Goal: Navigation & Orientation: Find specific page/section

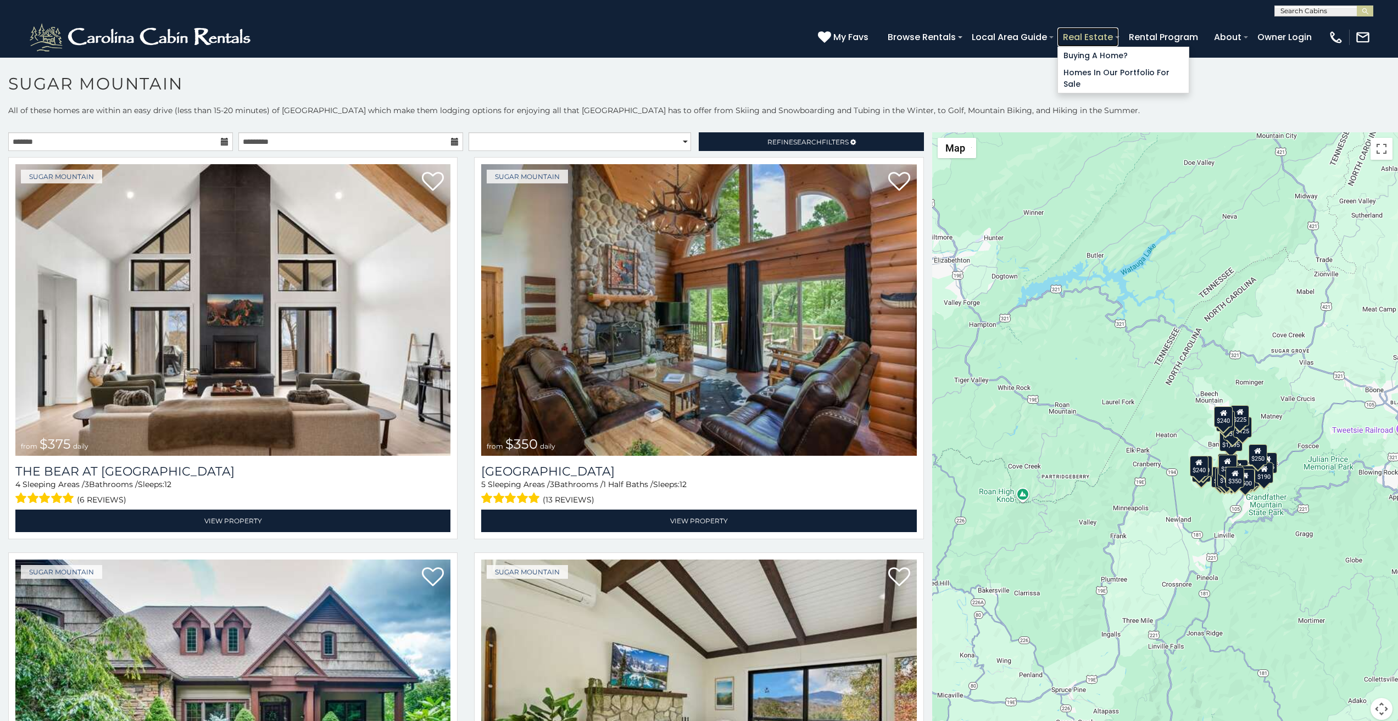
click at [1119, 33] on link "Real Estate" at bounding box center [1088, 36] width 61 height 19
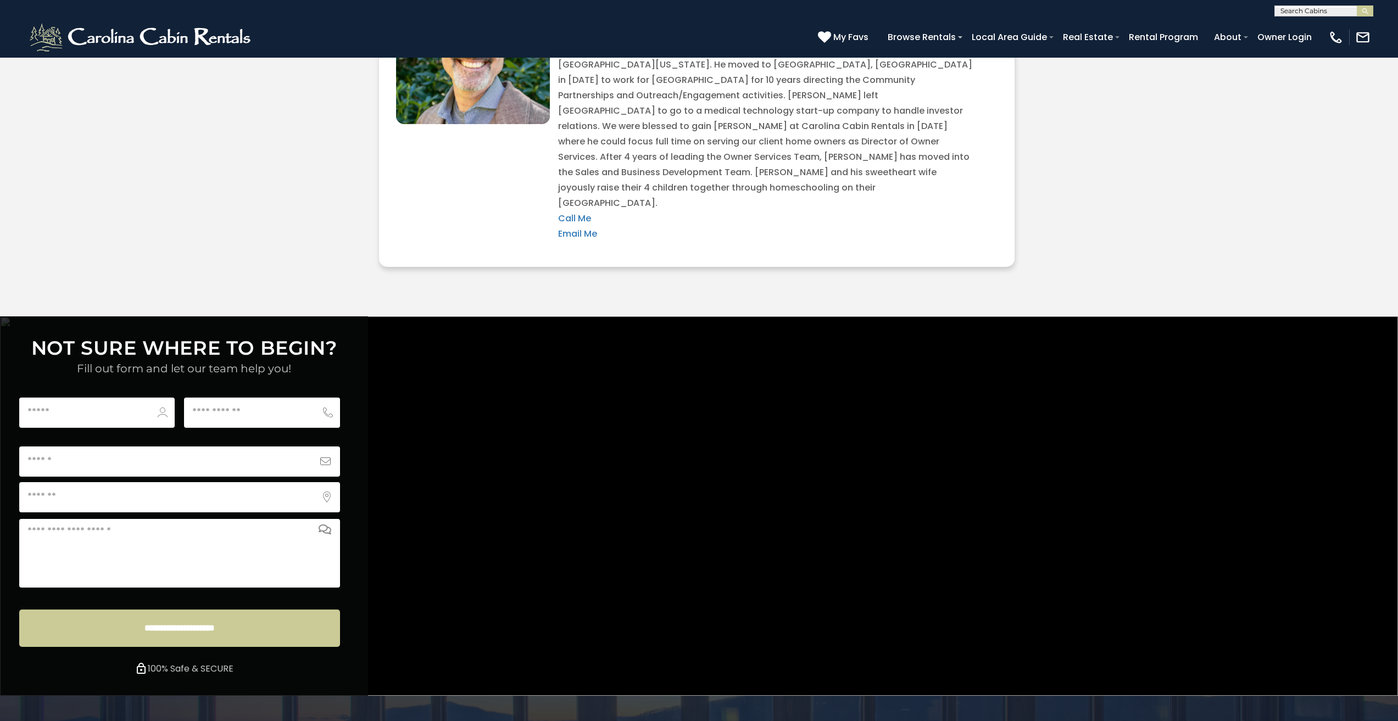
scroll to position [3893, 0]
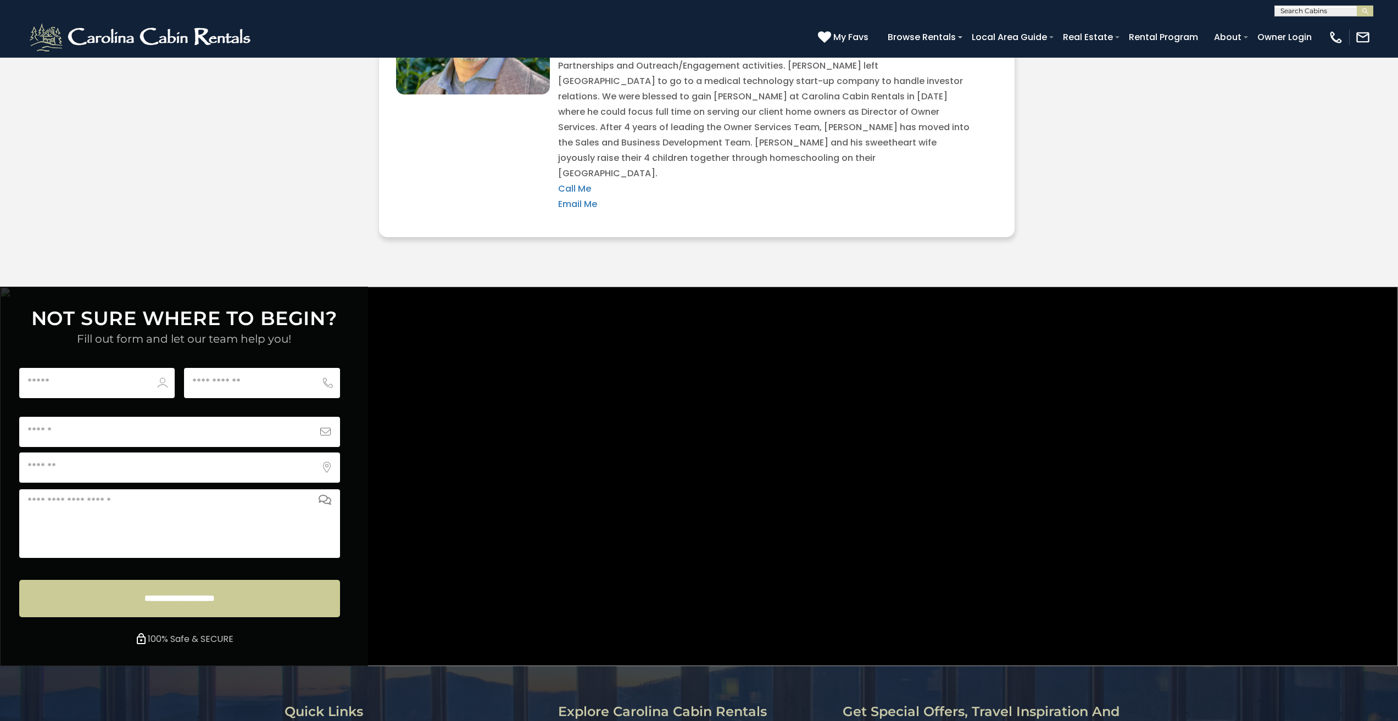
click at [338, 721] on li "About Us" at bounding box center [417, 733] width 265 height 13
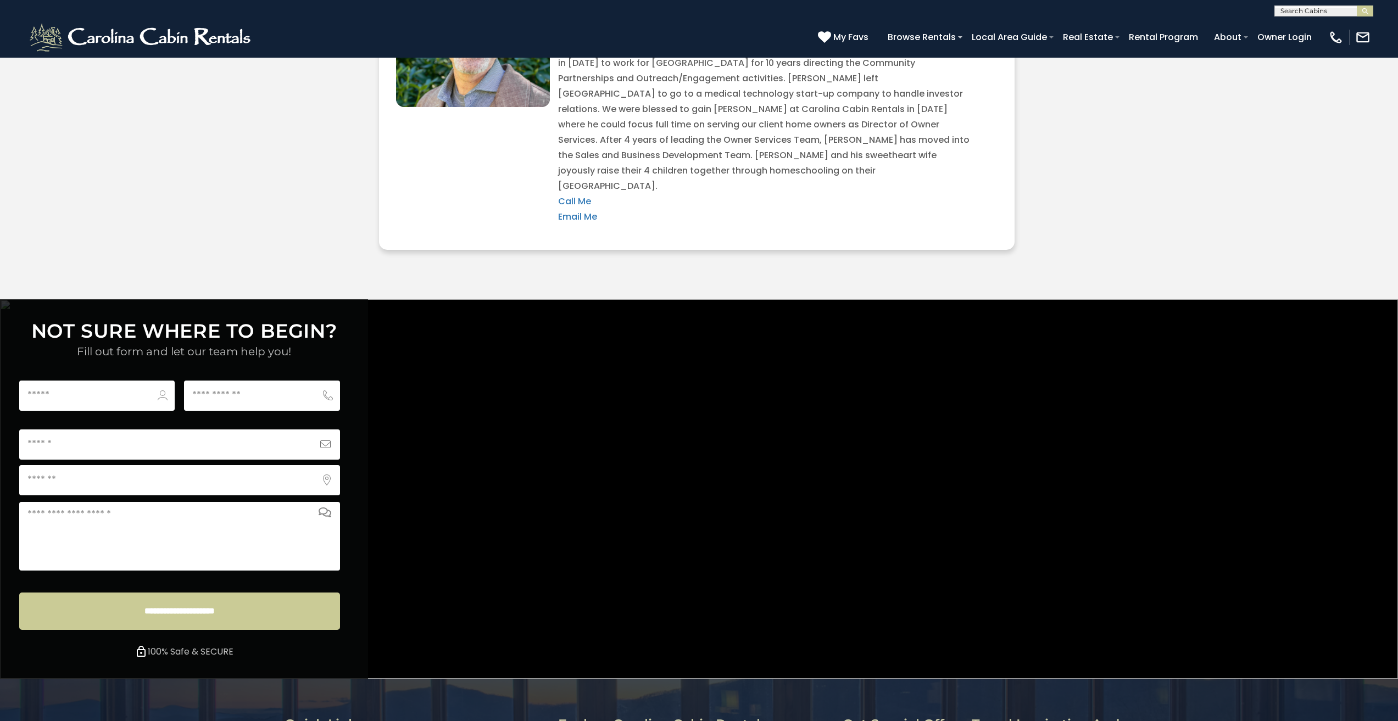
scroll to position [3893, 0]
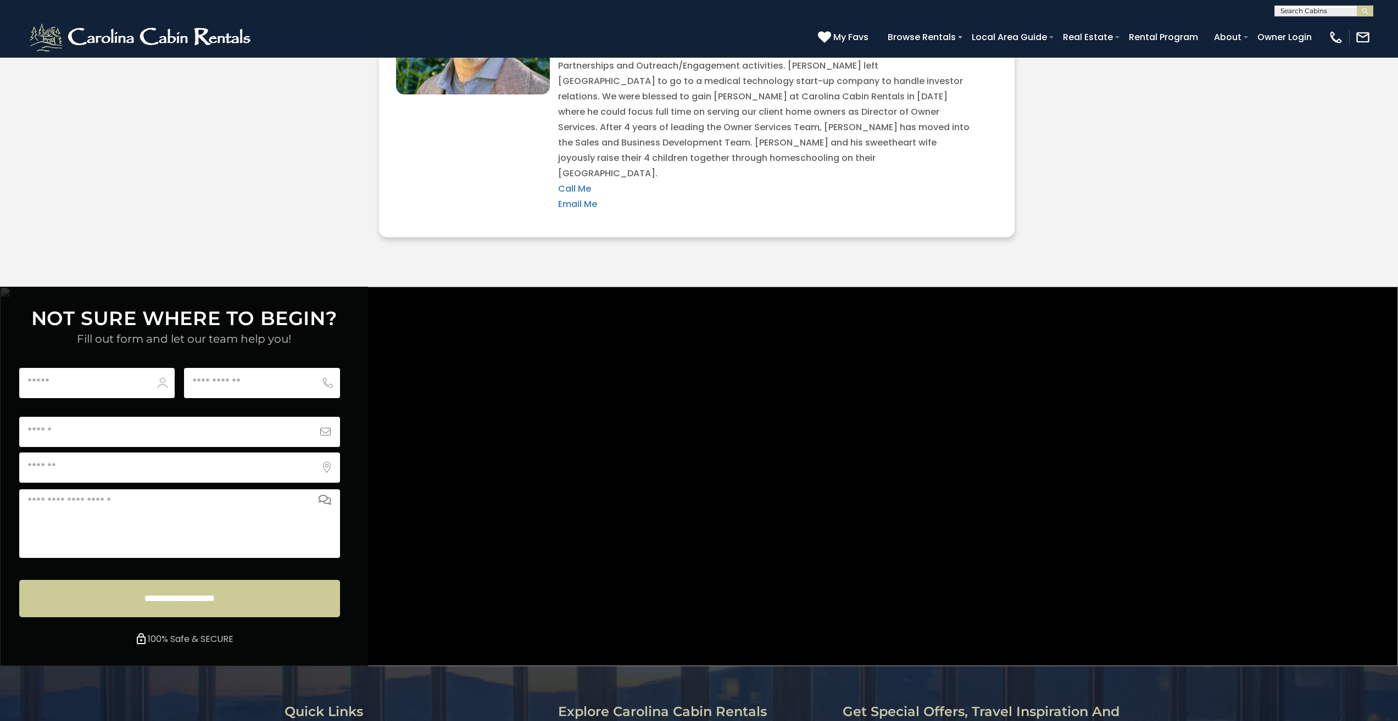
click at [659, 420] on div "**********" at bounding box center [699, 477] width 1398 height 380
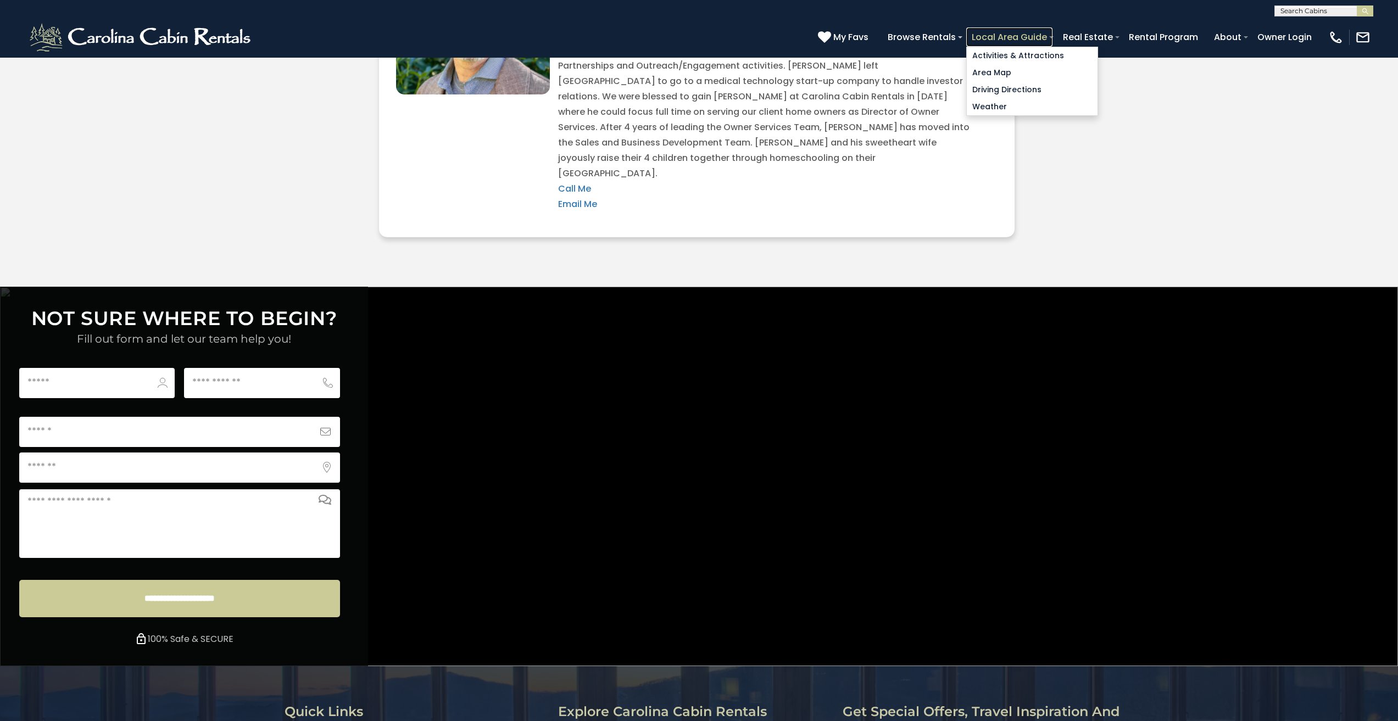
click at [1053, 31] on link "Local Area Guide" at bounding box center [1009, 36] width 86 height 19
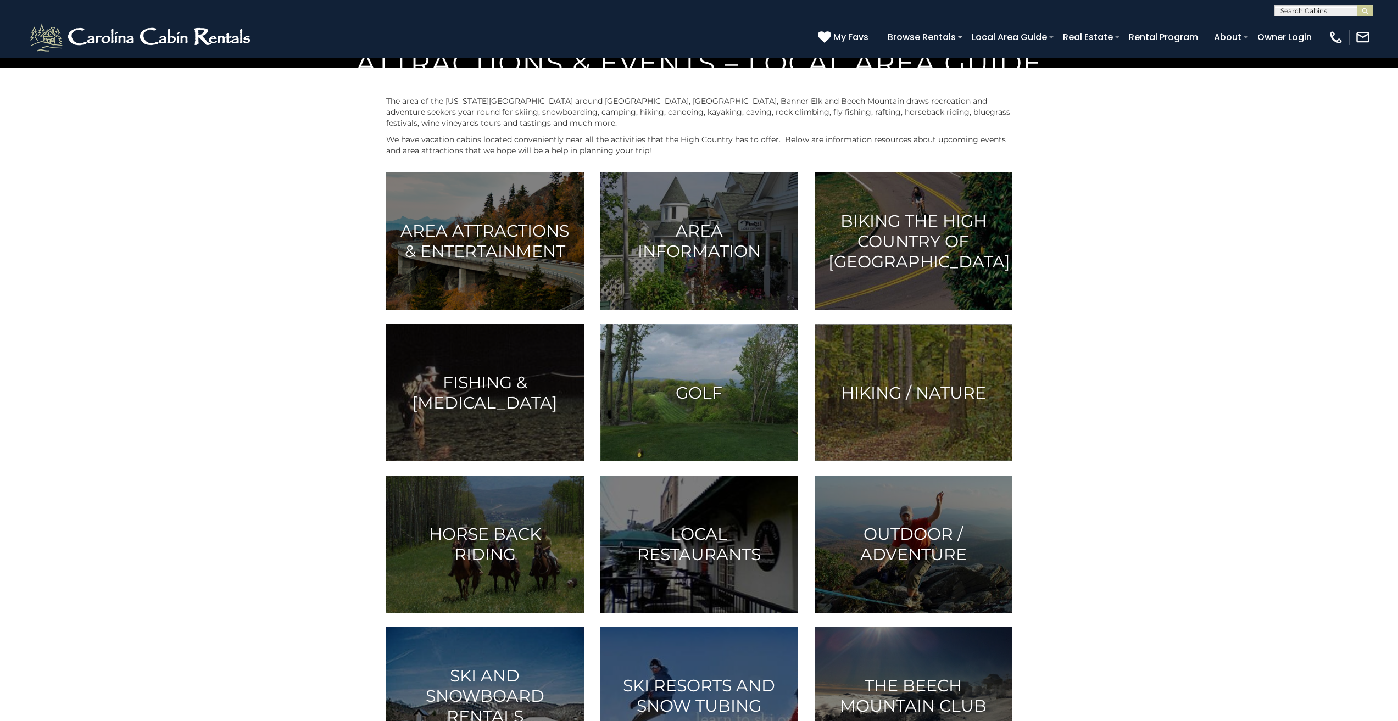
click at [743, 403] on h3 "Golf" at bounding box center [699, 393] width 170 height 20
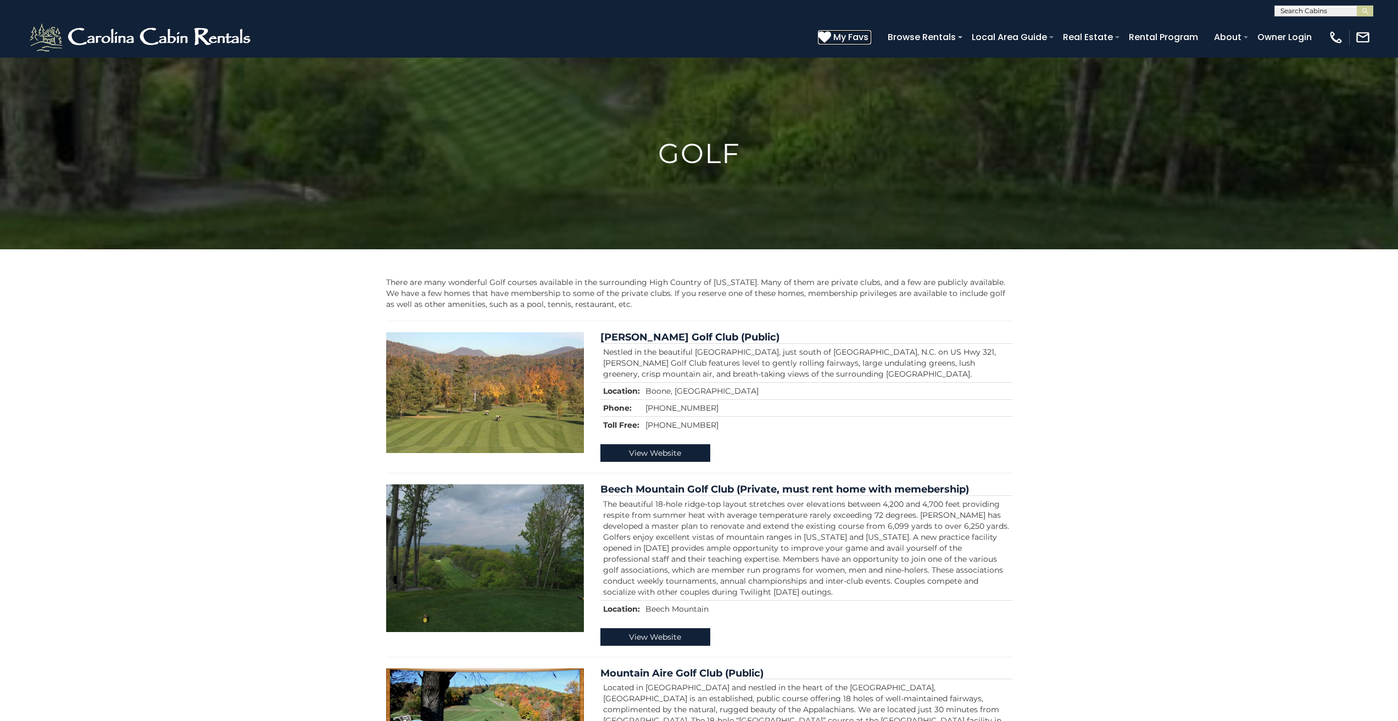
click at [831, 32] on icon at bounding box center [824, 36] width 13 height 13
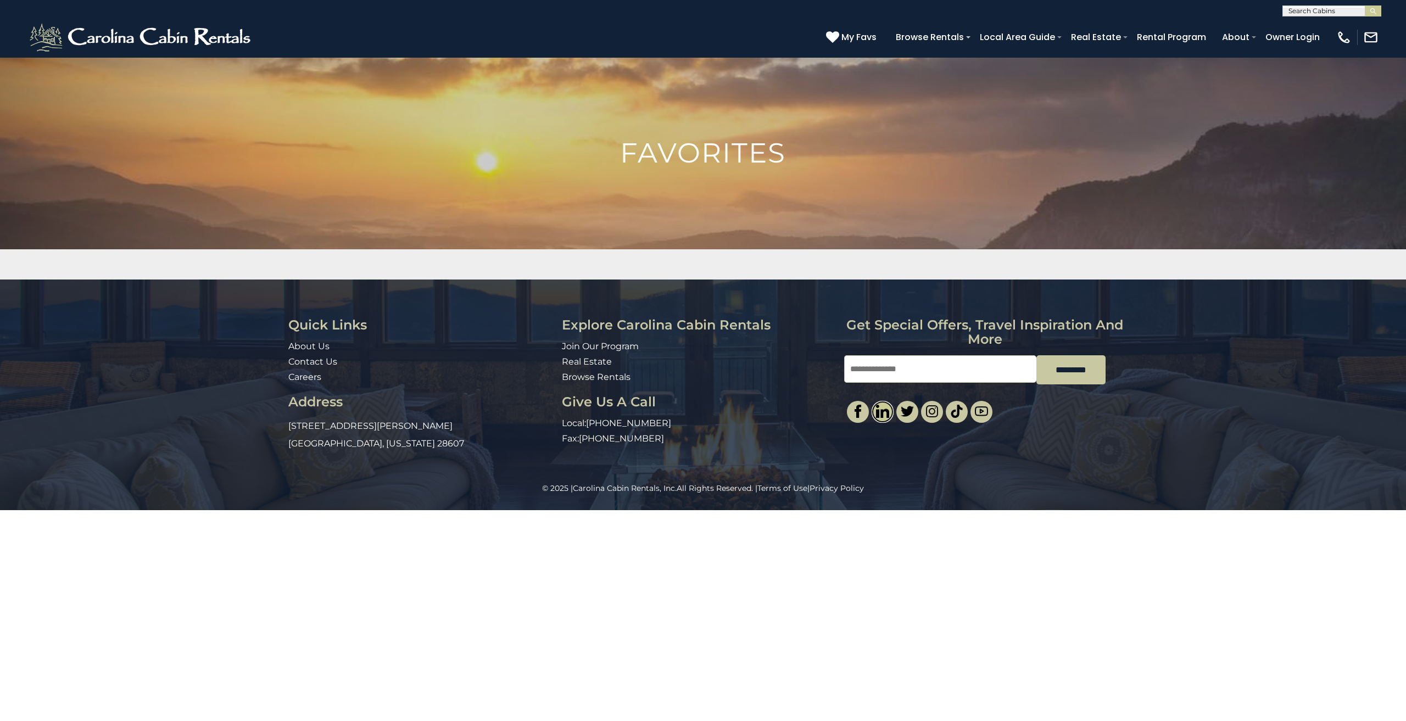
click at [874, 404] on link at bounding box center [883, 412] width 22 height 22
